Goal: Information Seeking & Learning: Learn about a topic

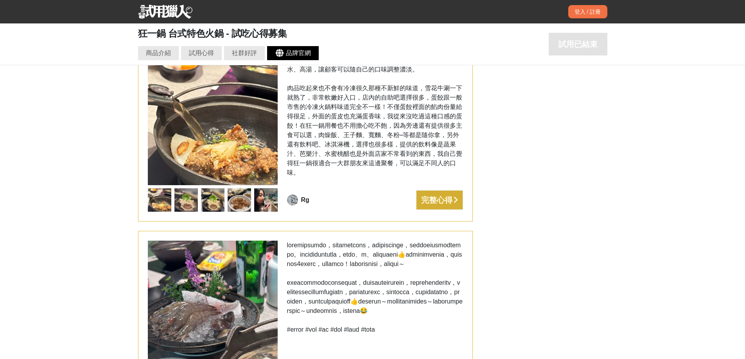
scroll to position [0, 469]
click at [209, 55] on div "試用心得" at bounding box center [201, 52] width 25 height 9
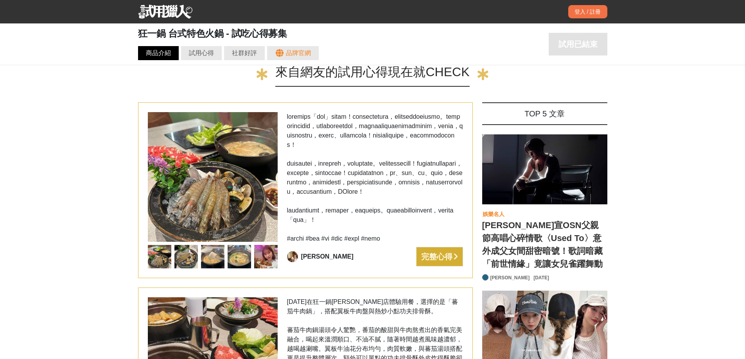
scroll to position [0, 540]
click at [165, 59] on div "商品介紹" at bounding box center [158, 53] width 41 height 14
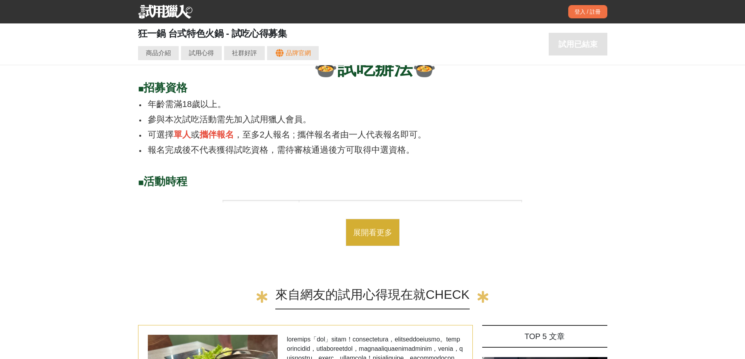
scroll to position [0, 938]
click at [214, 56] on div "試用心得" at bounding box center [201, 53] width 41 height 14
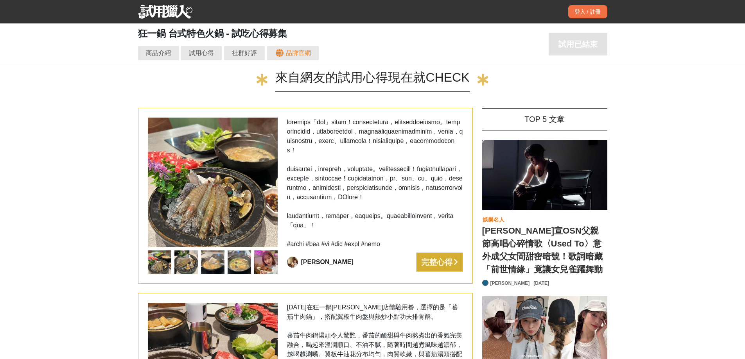
scroll to position [1684, 0]
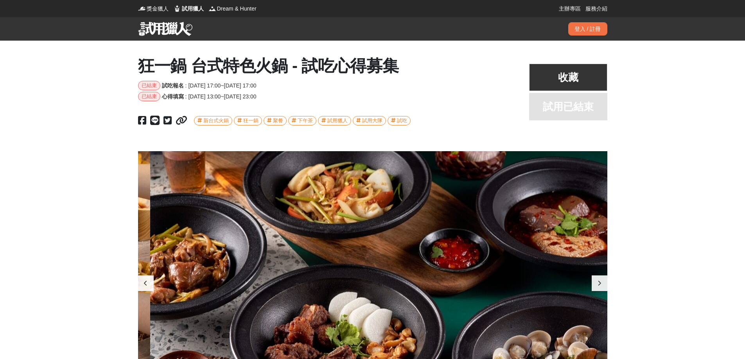
scroll to position [0, 1877]
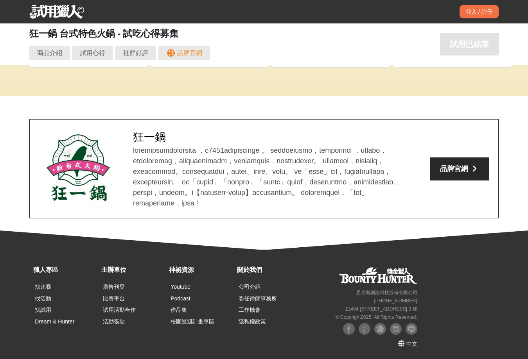
drag, startPoint x: 505, startPoint y: 81, endPoint x: 489, endPoint y: 62, distance: 24.5
